Goal: Task Accomplishment & Management: Manage account settings

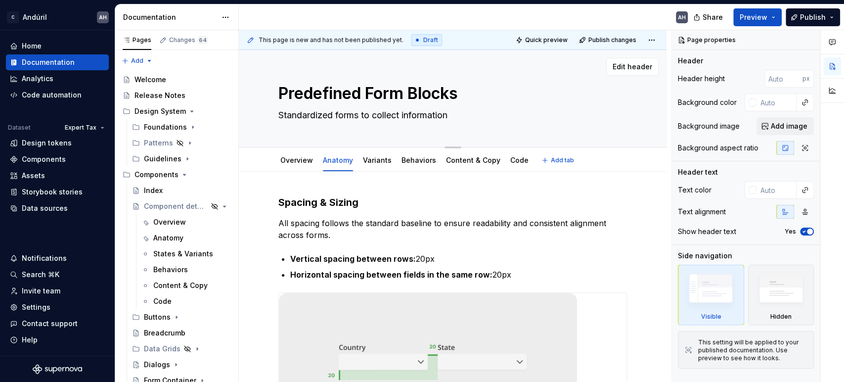
scroll to position [162, 0]
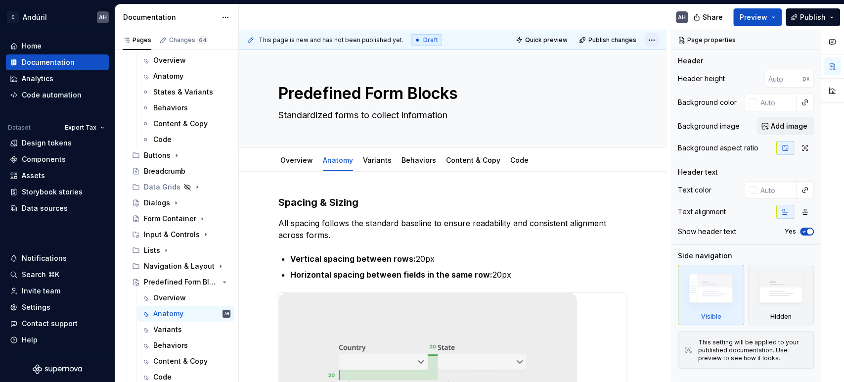
click at [652, 41] on html "C Andúril AH Home Documentation Analytics Code automation Dataset Expert Tax De…" at bounding box center [422, 191] width 844 height 382
click at [603, 39] on span "Publish changes" at bounding box center [612, 40] width 48 height 8
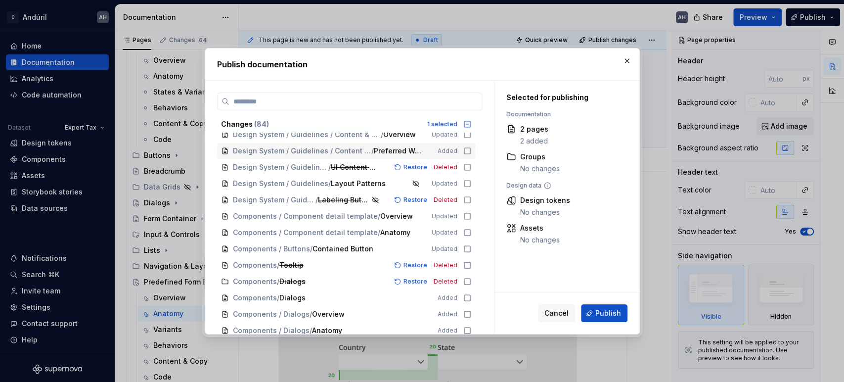
scroll to position [0, 0]
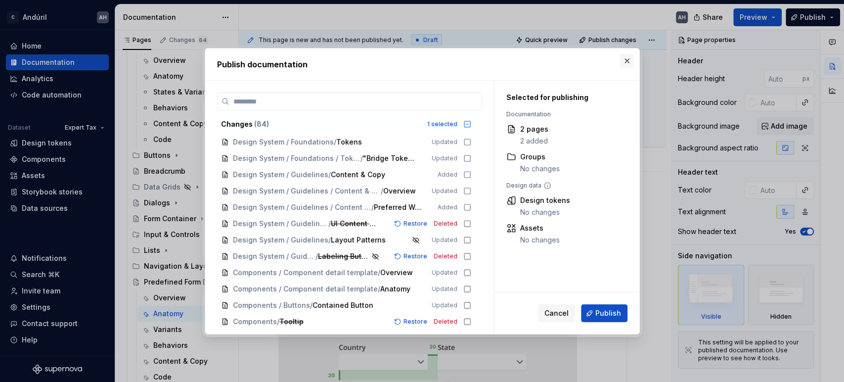
click at [629, 59] on button "button" at bounding box center [627, 61] width 14 height 14
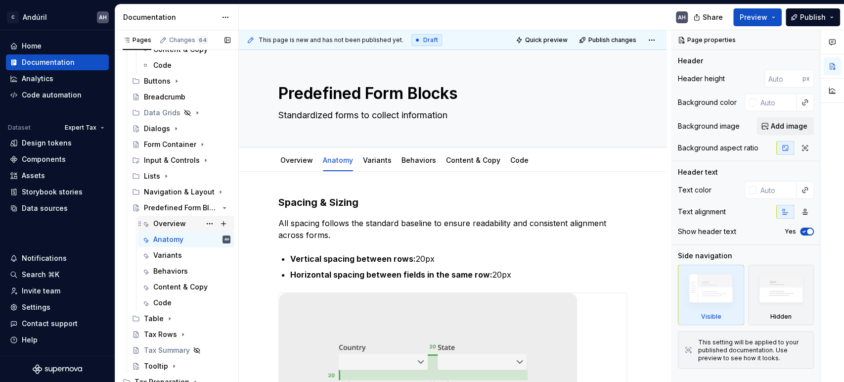
scroll to position [205, 0]
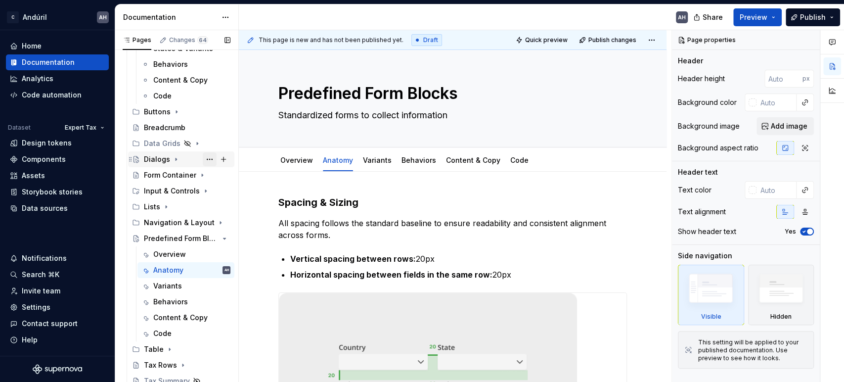
click at [207, 157] on button "Page tree" at bounding box center [210, 159] width 14 height 14
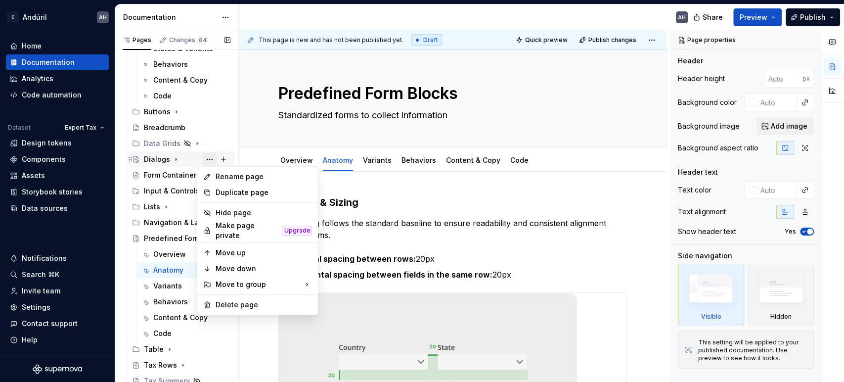
type textarea "*"
click at [155, 158] on div "Pages Changes 64 Add Accessibility guide for tree Page tree. Navigate the tree …" at bounding box center [177, 208] width 124 height 356
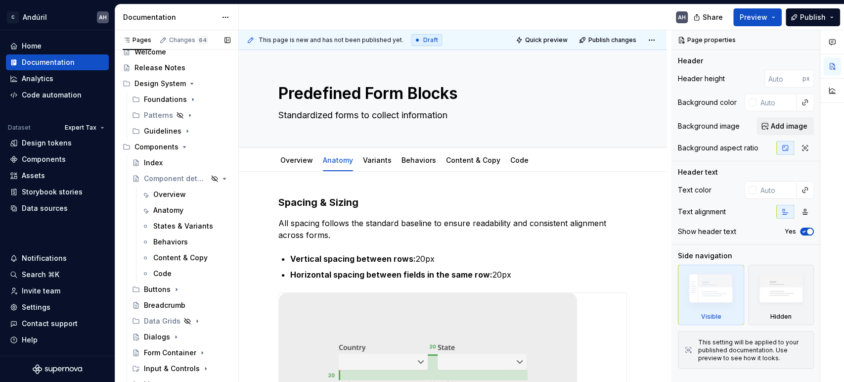
scroll to position [0, 0]
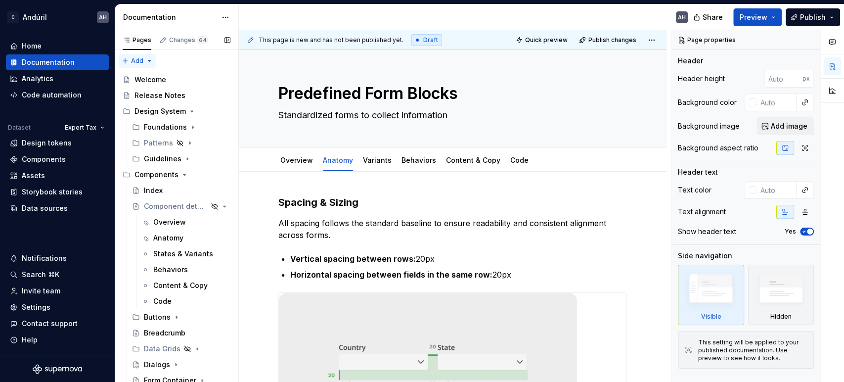
click at [149, 60] on div "Pages Changes 64 Add Accessibility guide for tree Page tree. Navigate the tree …" at bounding box center [177, 208] width 124 height 356
click at [164, 98] on div "New group" at bounding box center [169, 96] width 64 height 10
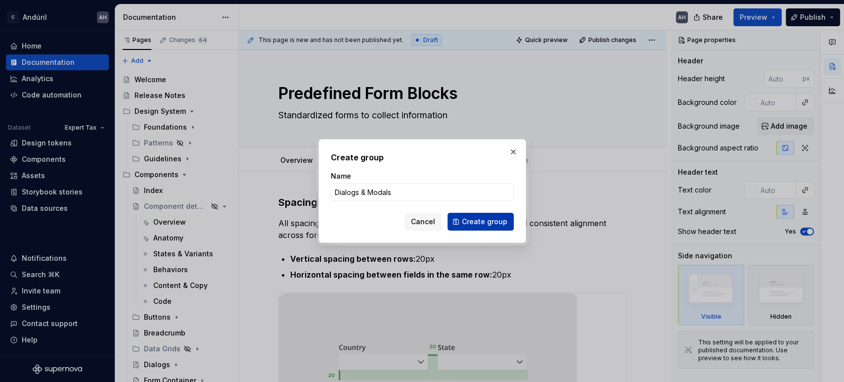
type input "Dialogs & Modals"
click at [487, 223] on span "Create group" at bounding box center [484, 222] width 45 height 10
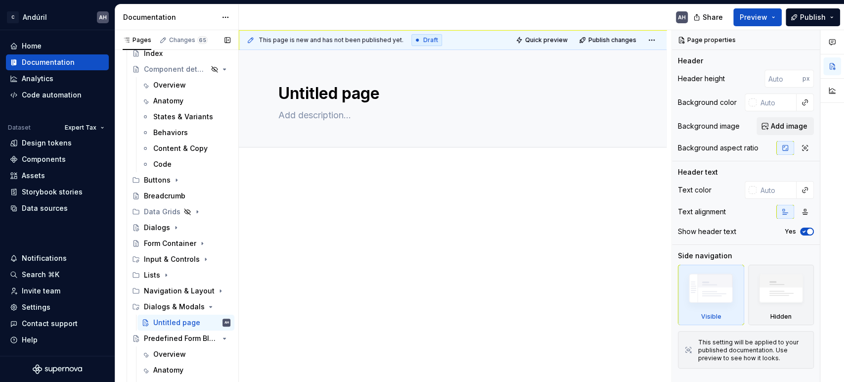
scroll to position [132, 0]
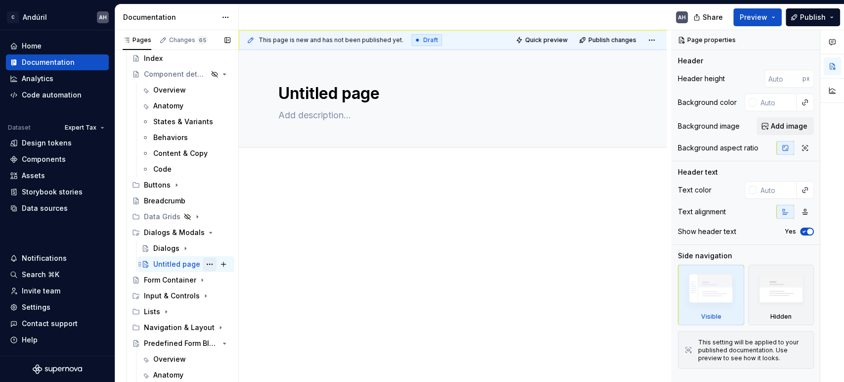
click at [204, 264] on button "Page tree" at bounding box center [210, 264] width 14 height 14
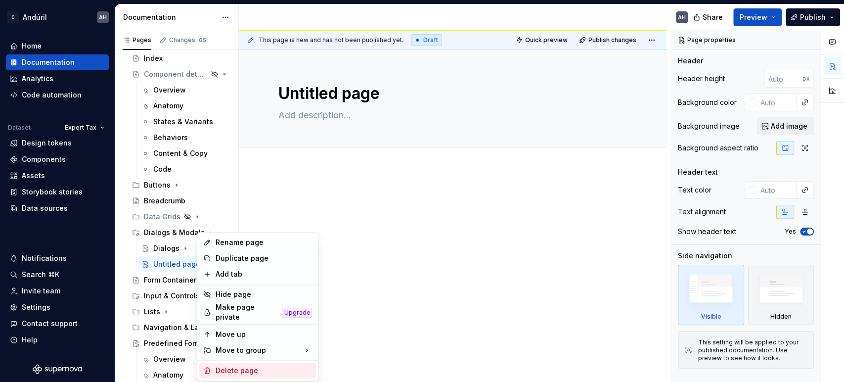
click at [238, 368] on div "Delete page" at bounding box center [263, 370] width 97 height 10
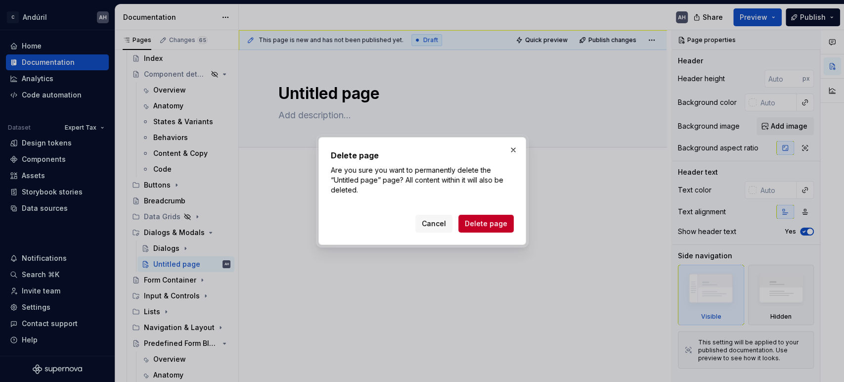
click at [492, 208] on div "Delete page Are you sure you want to permanently delete the “Untitled page” pag…" at bounding box center [422, 190] width 183 height 83
click at [492, 221] on span "Delete page" at bounding box center [486, 224] width 43 height 10
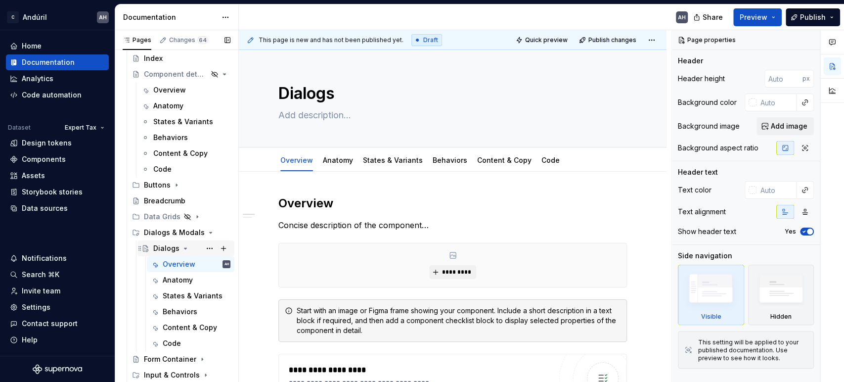
click at [182, 246] on icon "Page tree" at bounding box center [185, 248] width 8 height 8
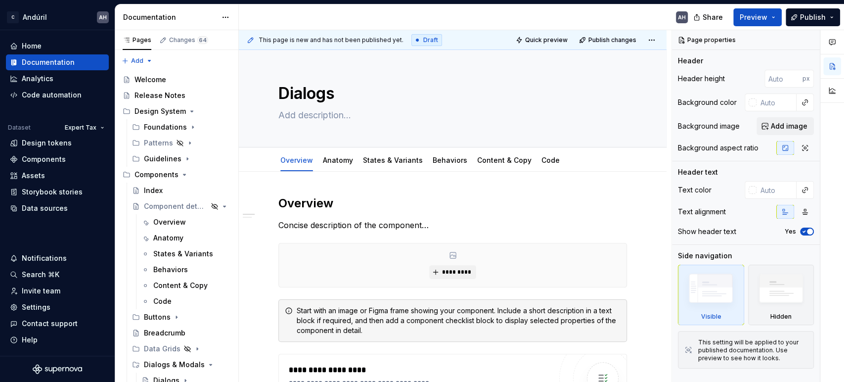
type textarea "*"
